Goal: Information Seeking & Learning: Check status

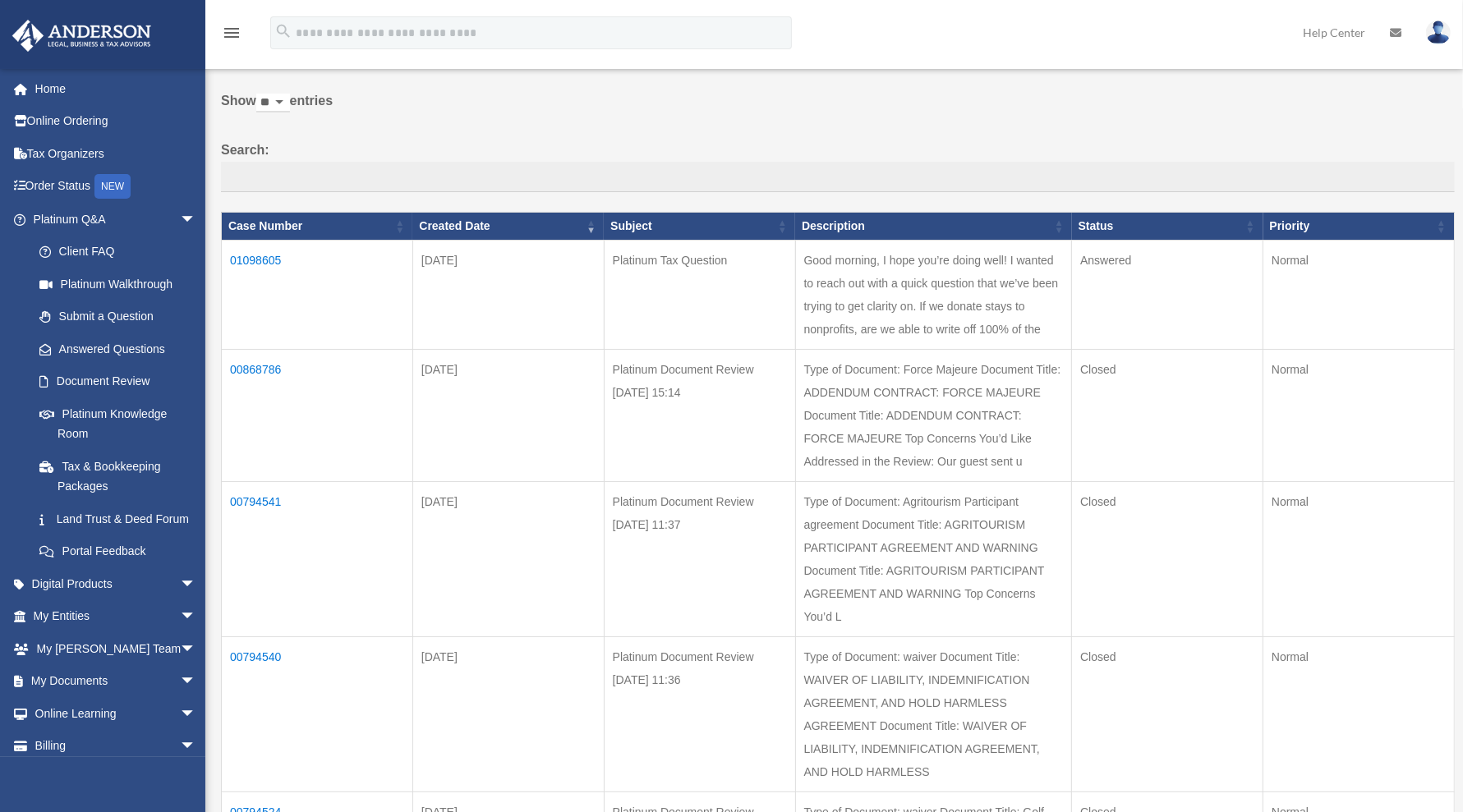
scroll to position [103, 0]
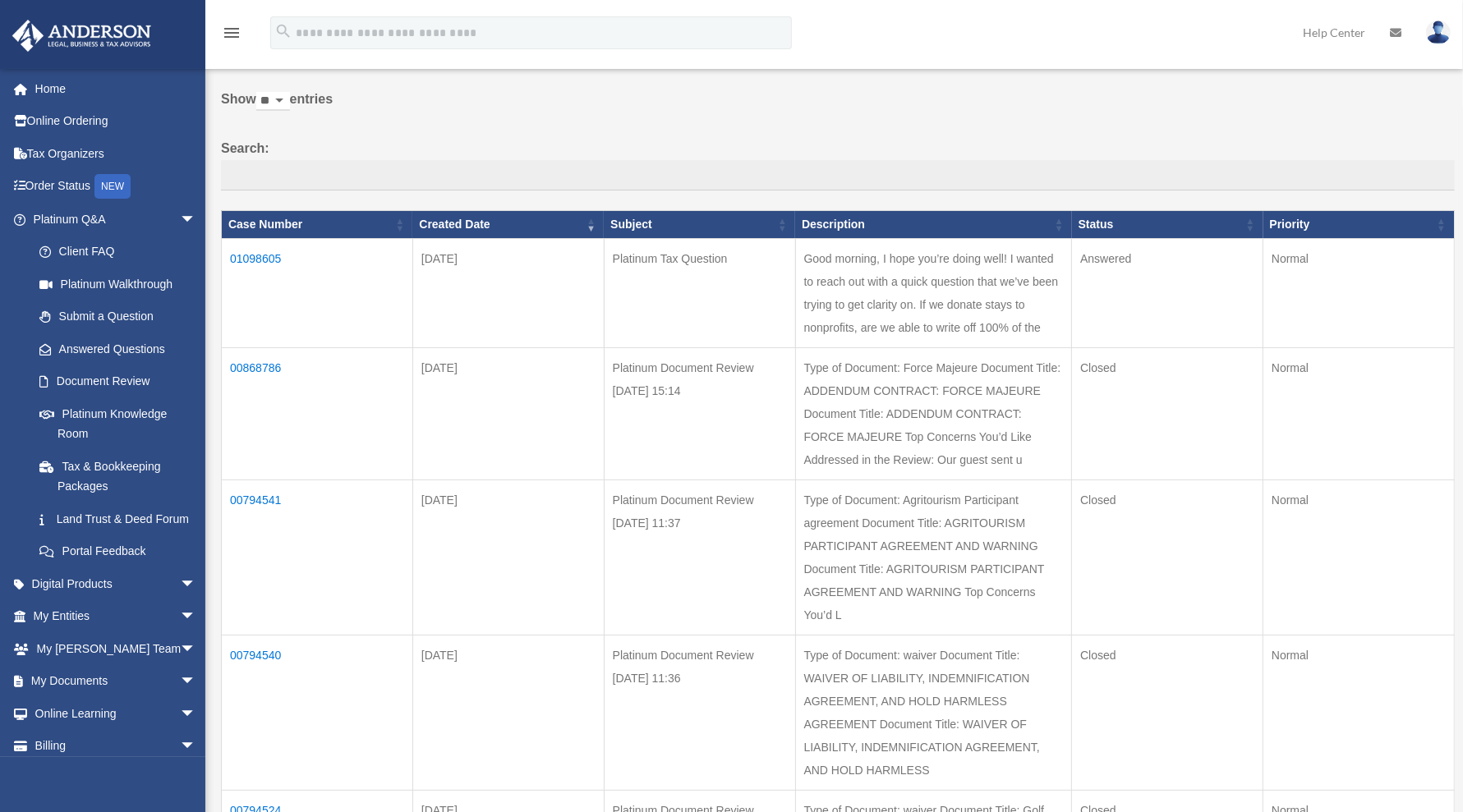
click at [1007, 316] on td "Good morning, I hope you’re doing well! I wanted to reach out with a quick ques…" at bounding box center [933, 294] width 277 height 109
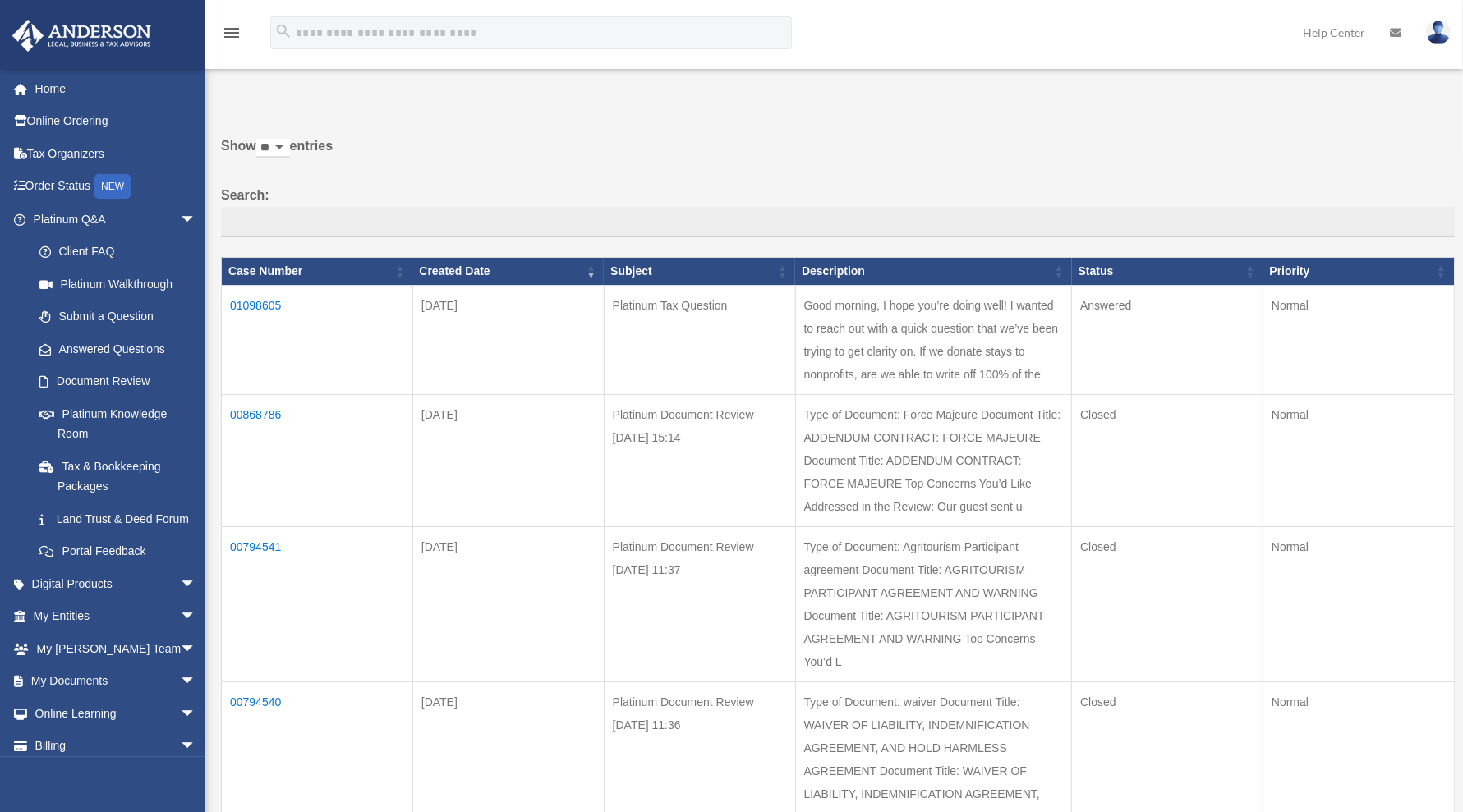
scroll to position [248, 0]
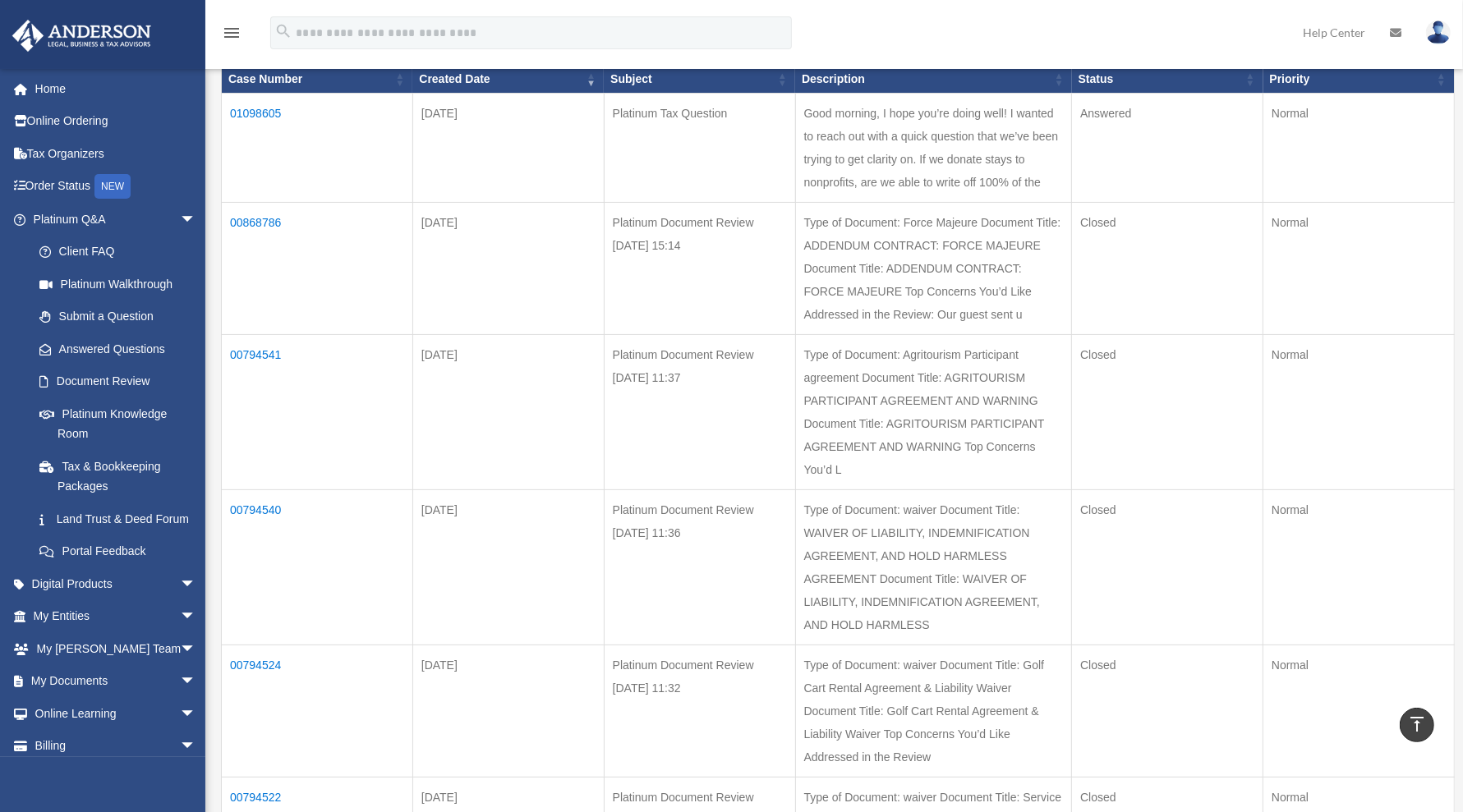
click at [253, 109] on td "01098605" at bounding box center [317, 148] width 191 height 109
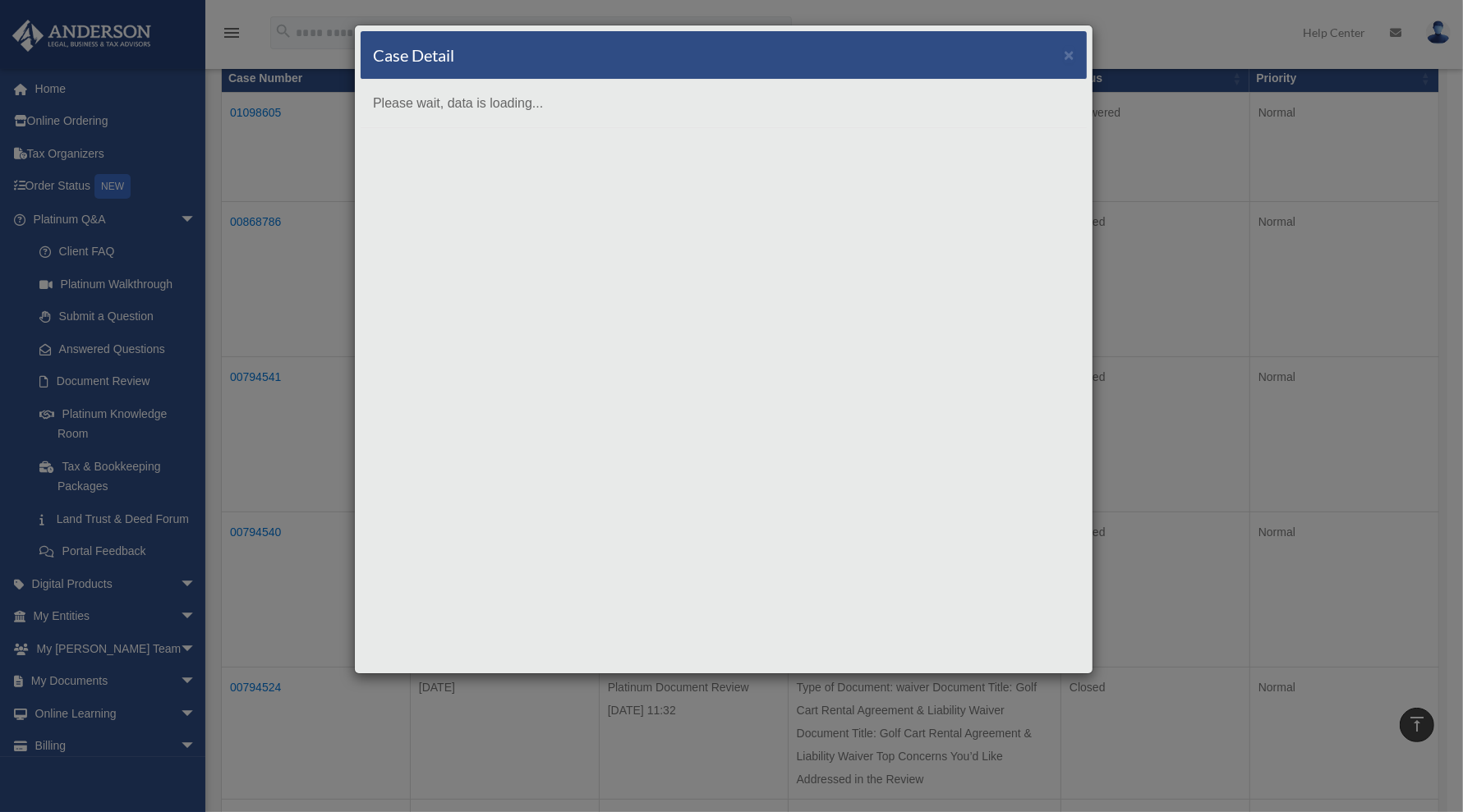
click at [789, 220] on div "Case Detail × Please wait, data is loading..." at bounding box center [724, 350] width 739 height 650
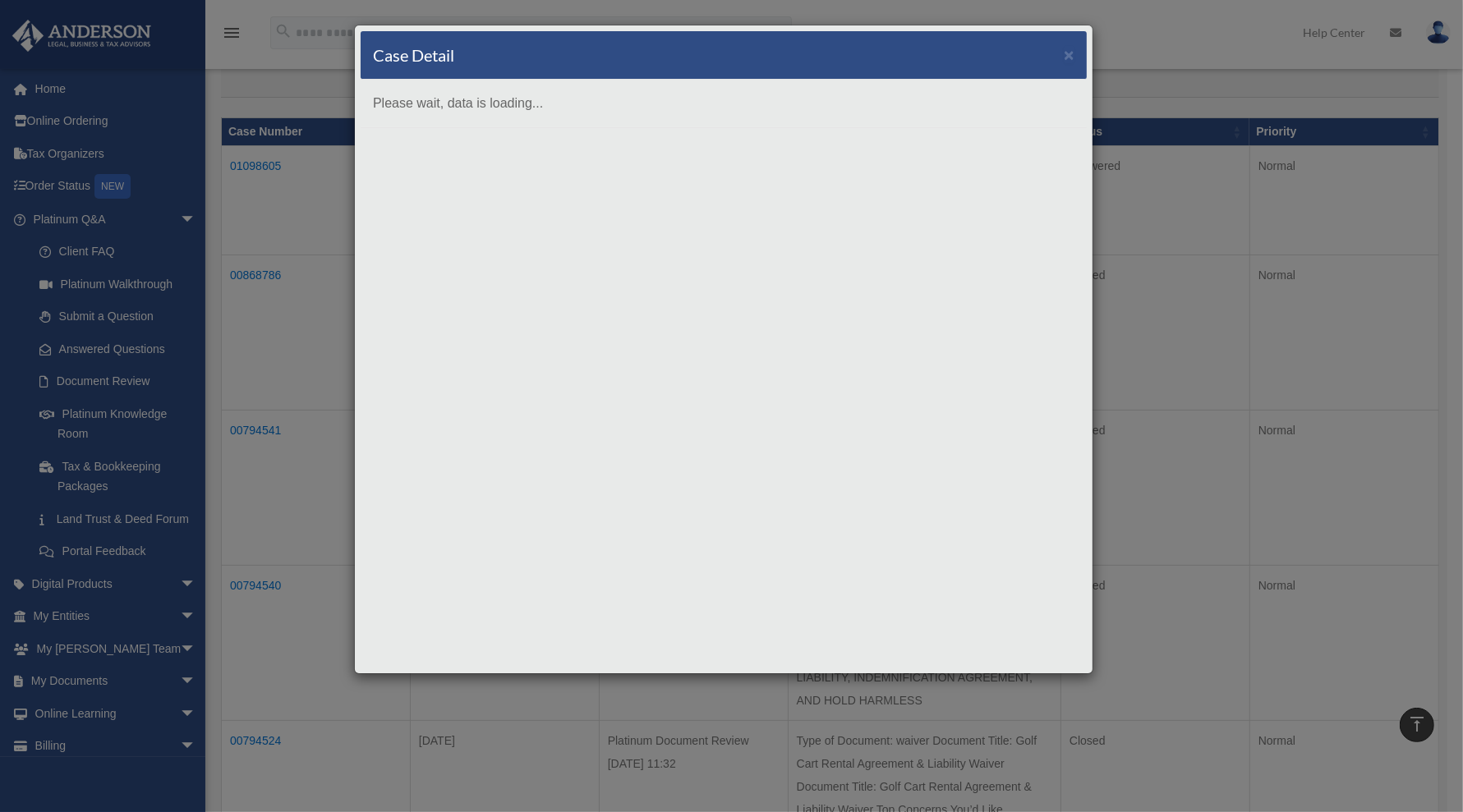
scroll to position [411, 0]
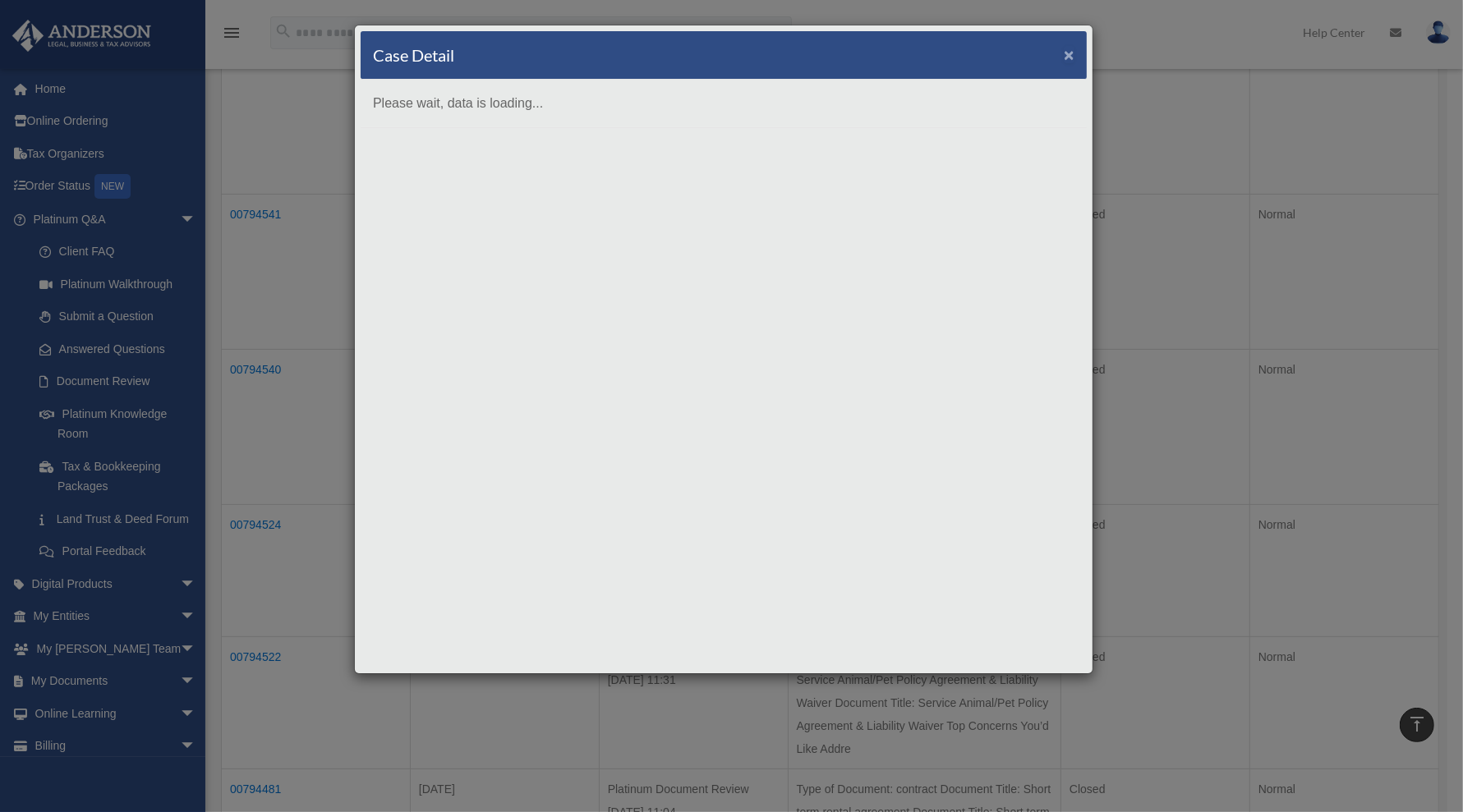
click at [1070, 46] on span "×" at bounding box center [1069, 55] width 11 height 19
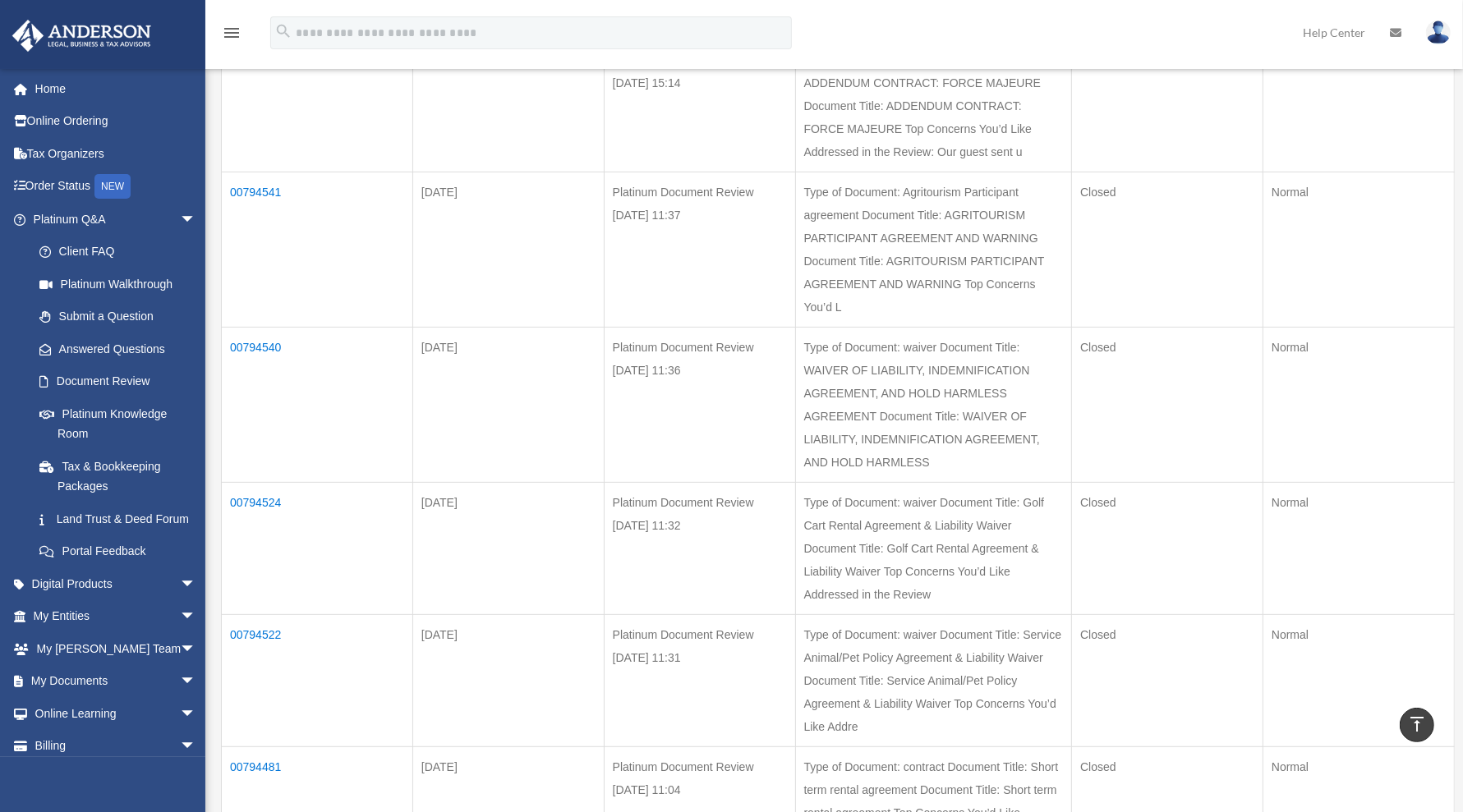
scroll to position [0, 0]
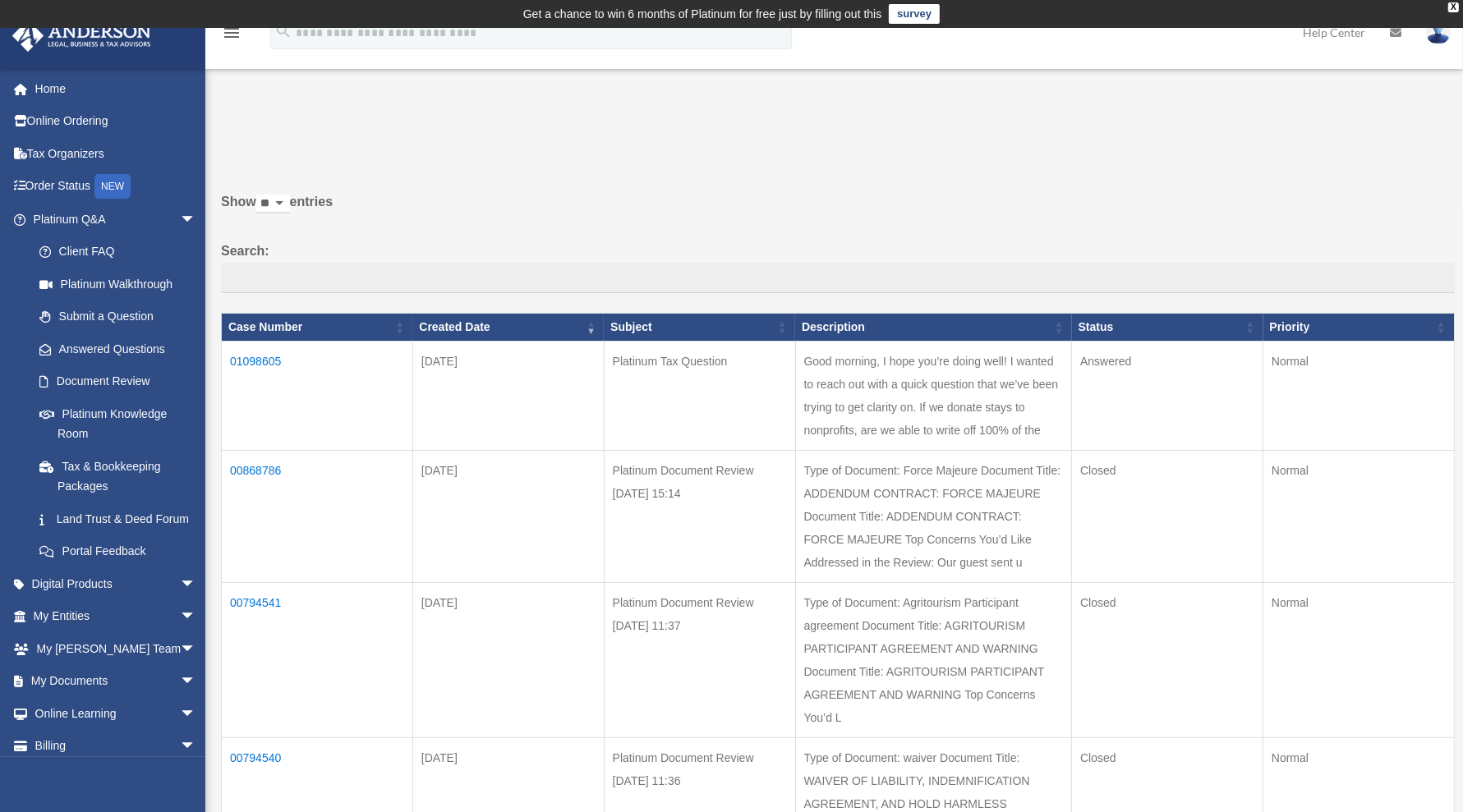
click at [251, 350] on td "01098605" at bounding box center [317, 396] width 191 height 109
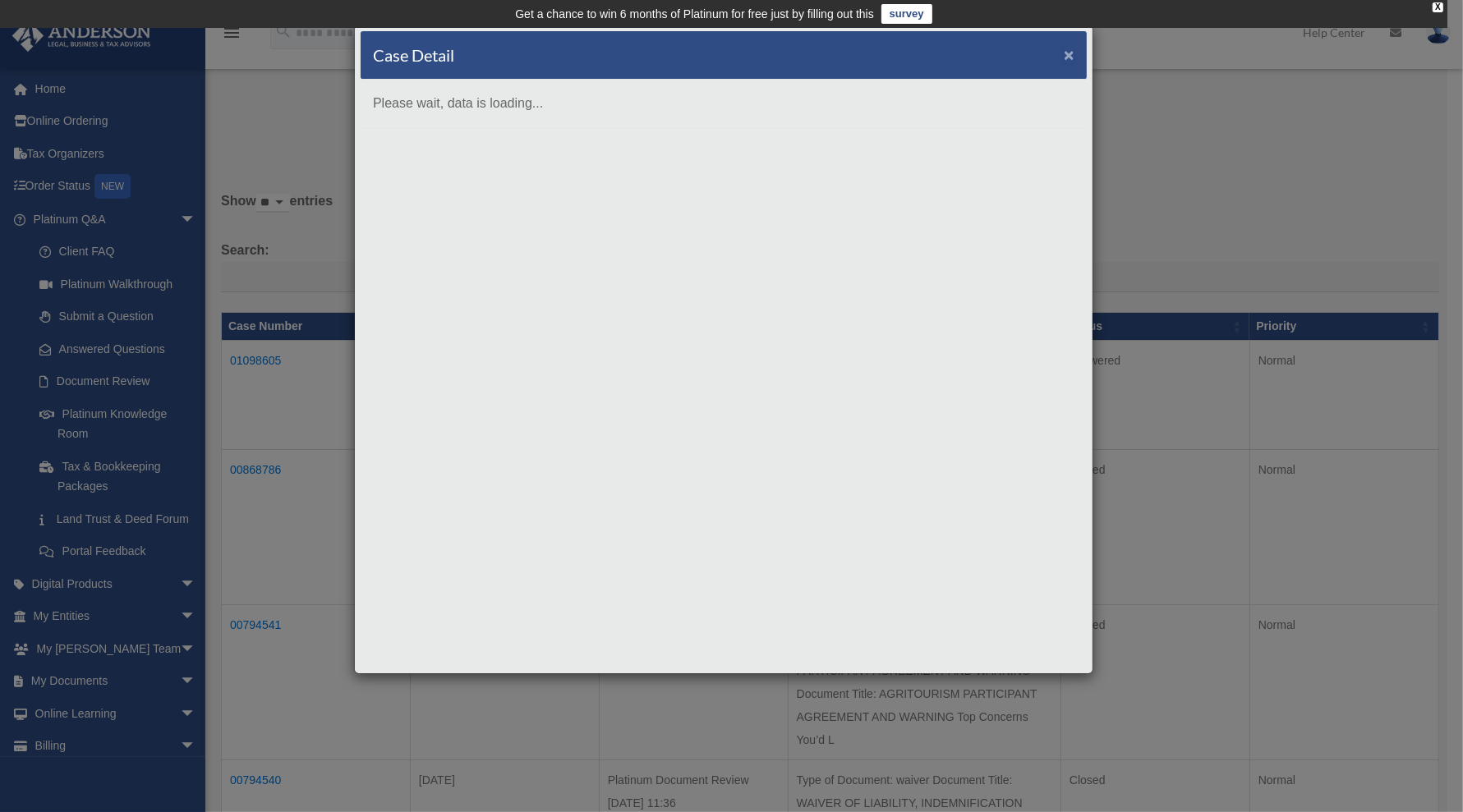
click at [1069, 55] on span "×" at bounding box center [1069, 55] width 11 height 19
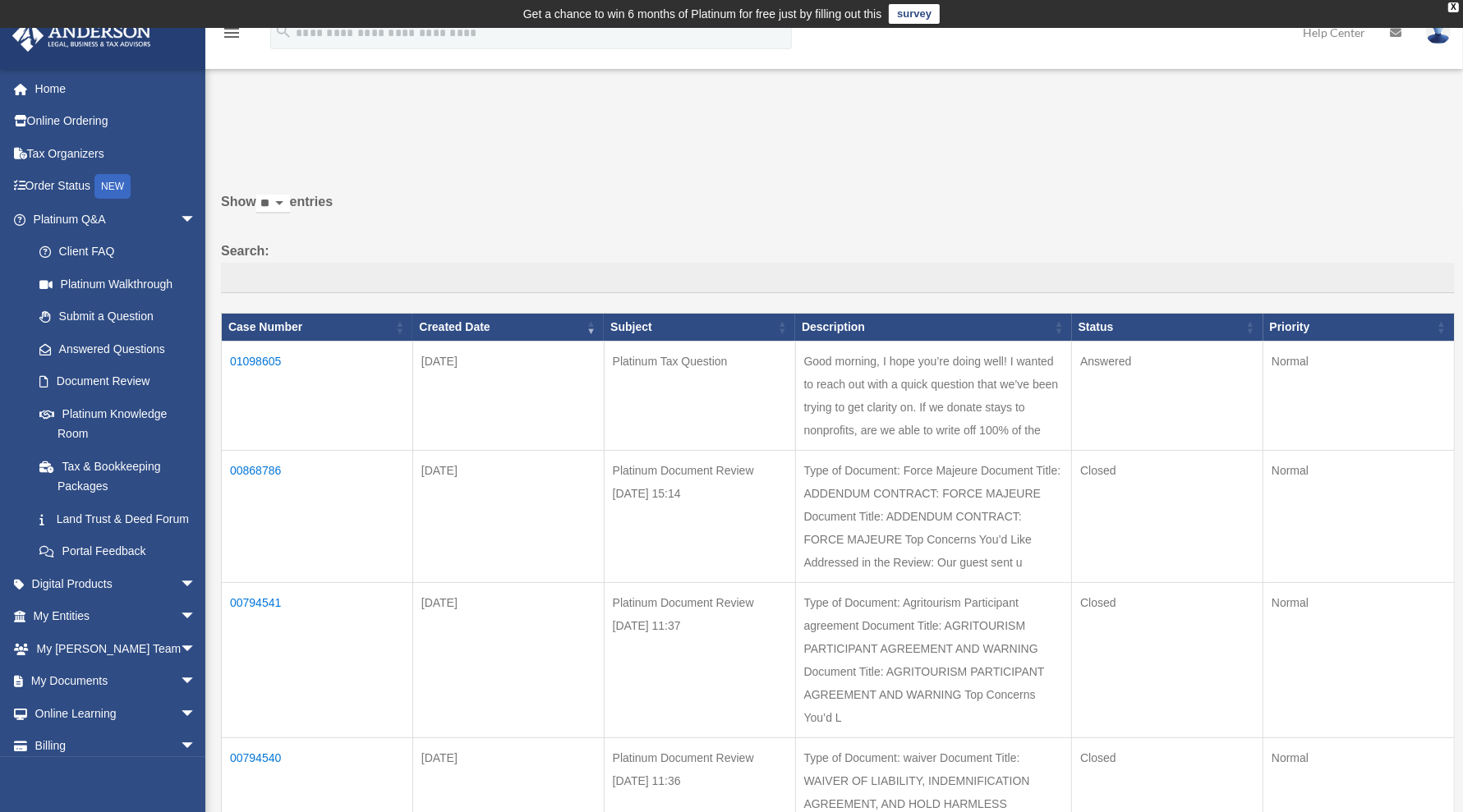
click at [1126, 379] on td "Answered" at bounding box center [1167, 396] width 191 height 109
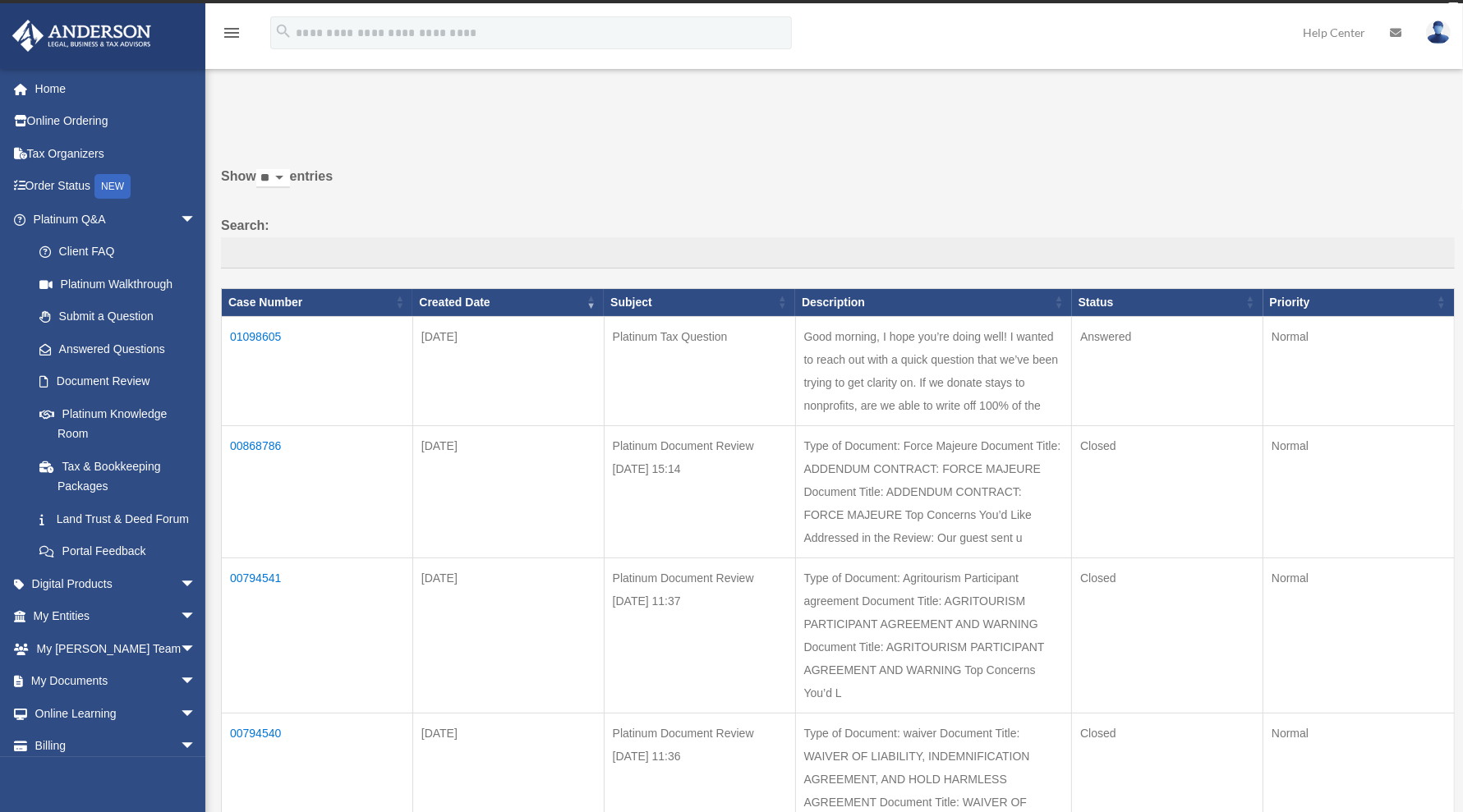
click at [747, 170] on div "Do you really want to log out? Yes No Show ** ** ** *** entries Search: Case Nu…" at bounding box center [832, 710] width 1245 height 1202
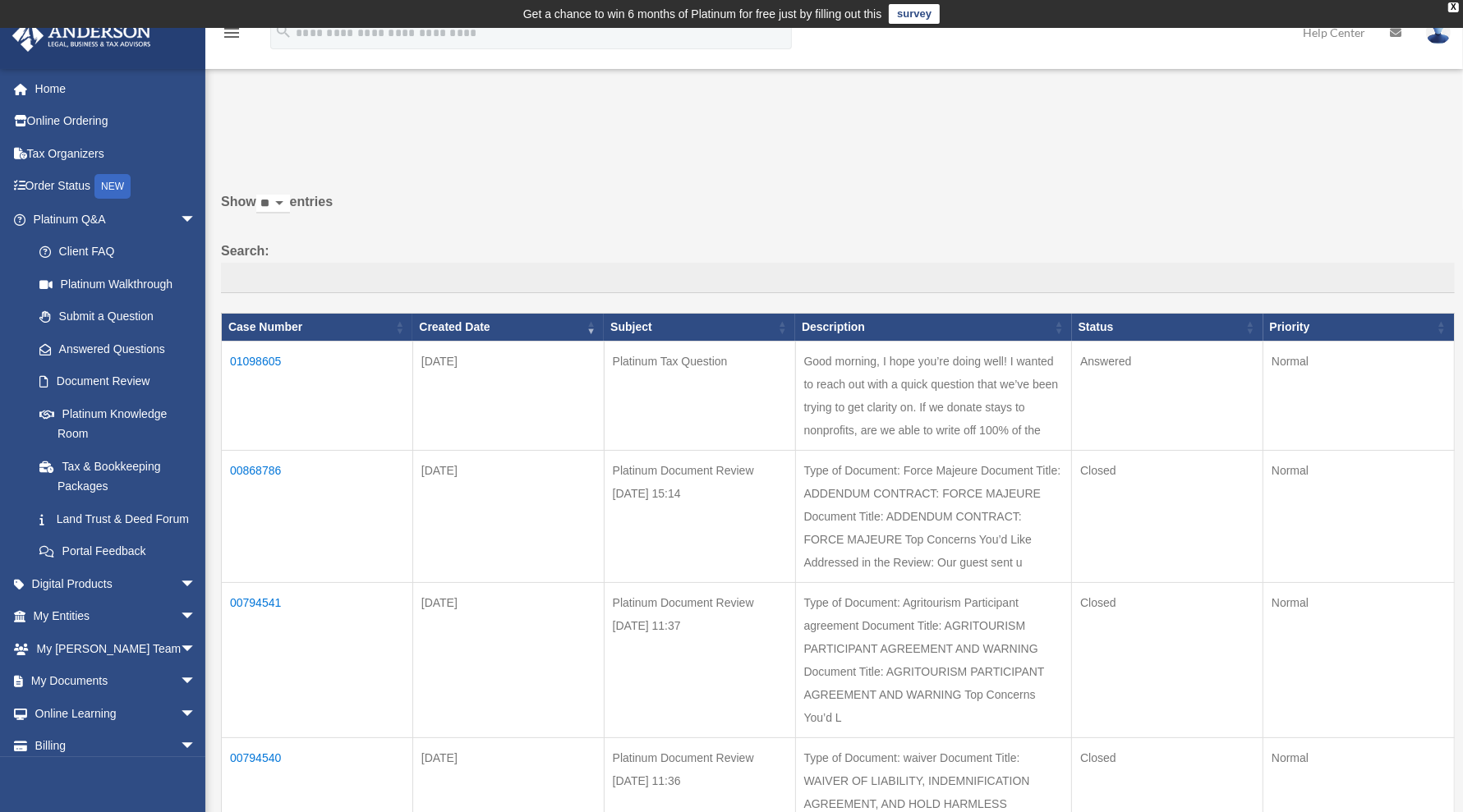
click at [259, 361] on td "01098605" at bounding box center [317, 396] width 191 height 109
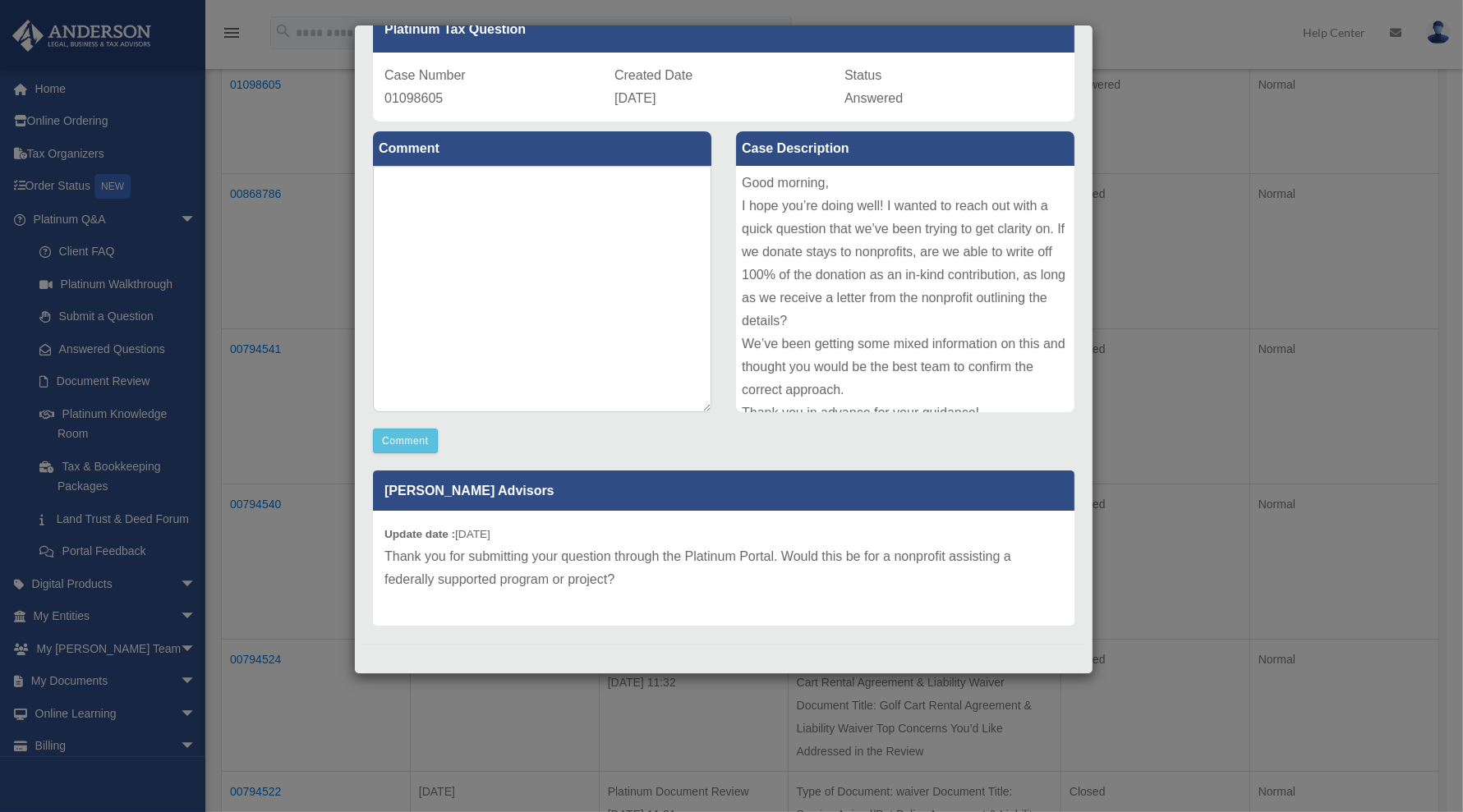
scroll to position [308, 0]
